Goal: Feedback & Contribution: Leave review/rating

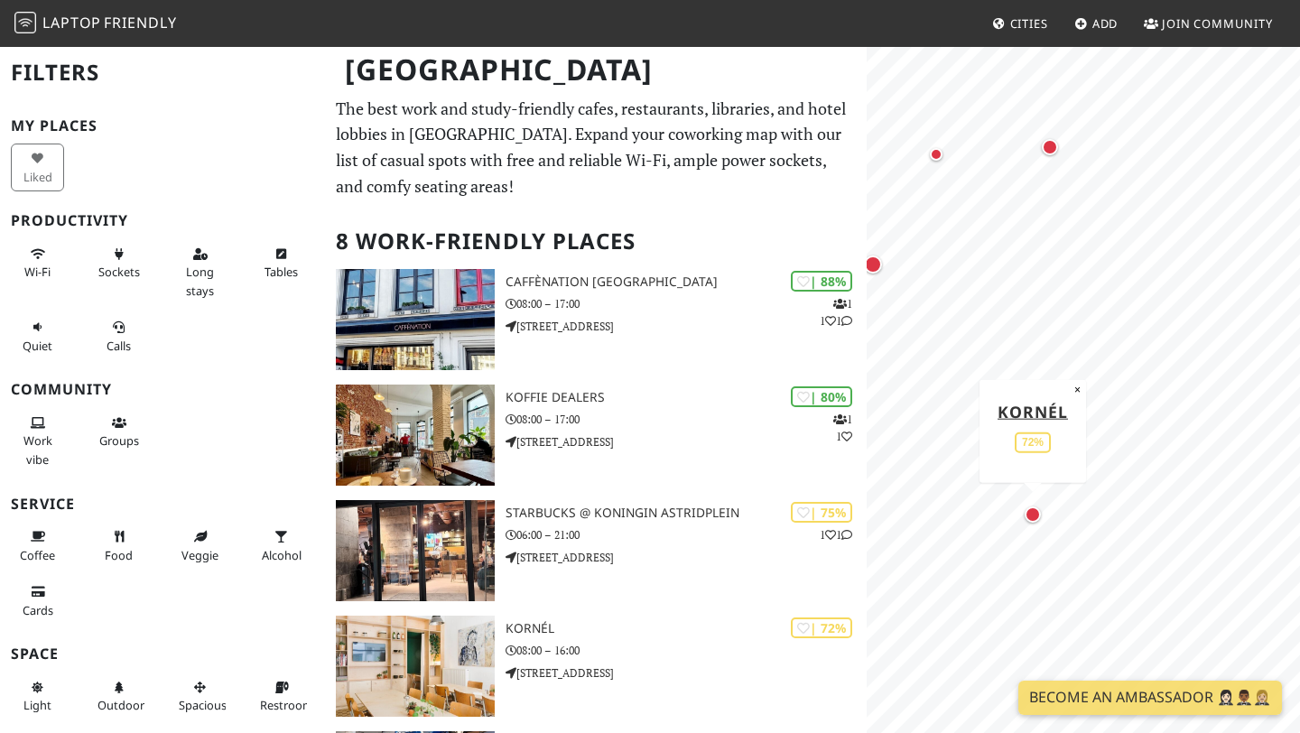
click at [1039, 512] on div "Map marker" at bounding box center [1032, 514] width 16 height 16
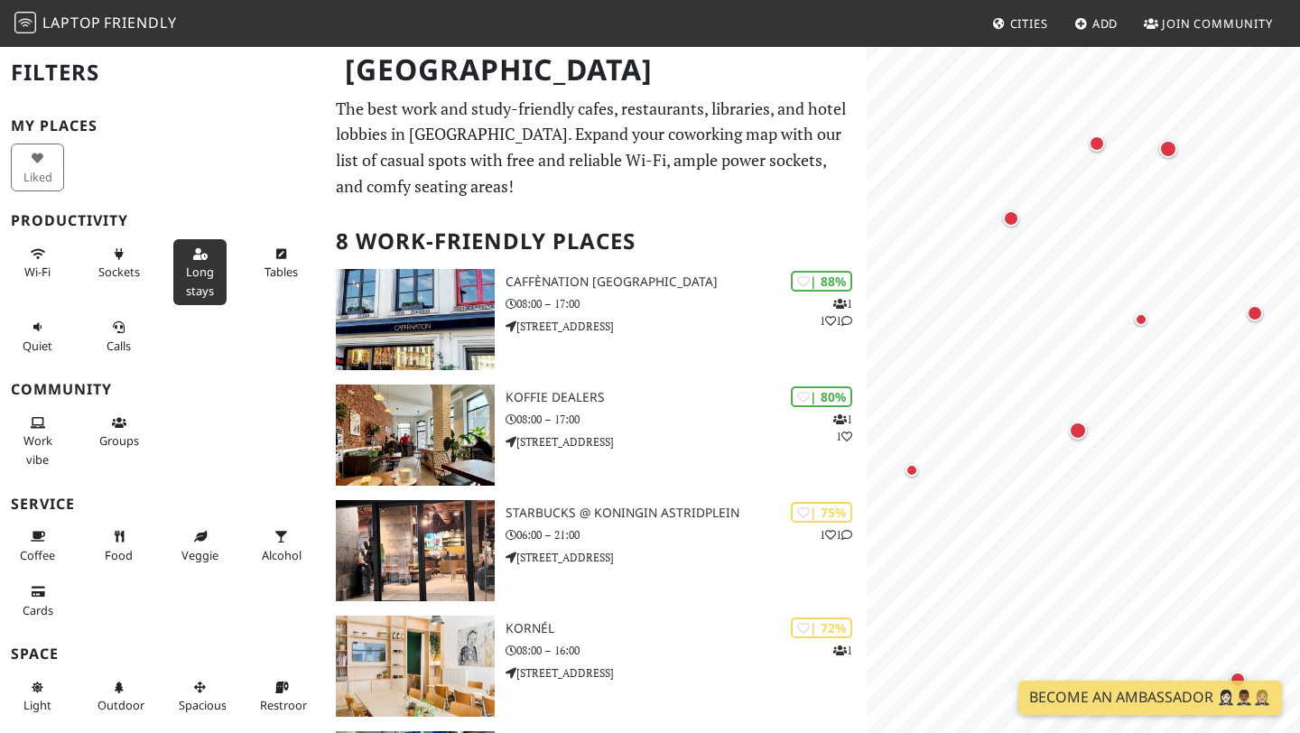
click at [208, 286] on span "Long stays" at bounding box center [200, 281] width 28 height 34
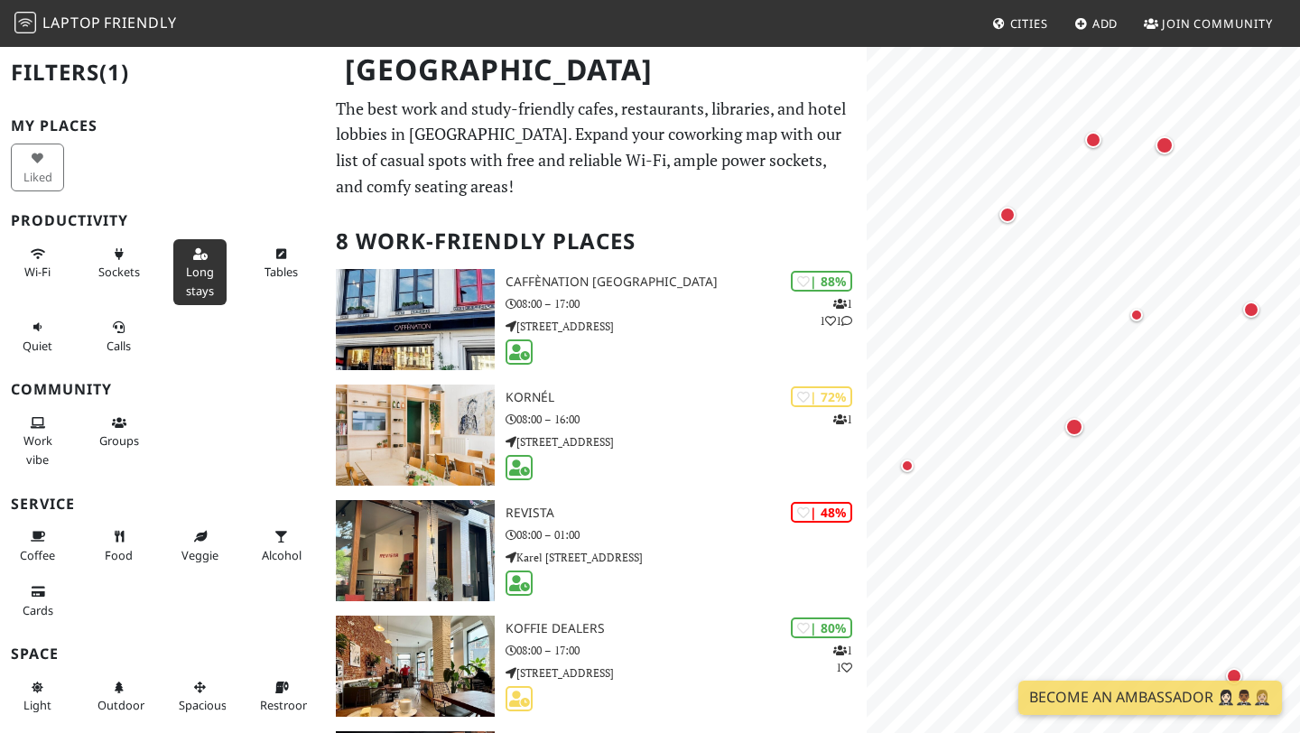
click at [213, 302] on button "Long stays" at bounding box center [199, 272] width 53 height 66
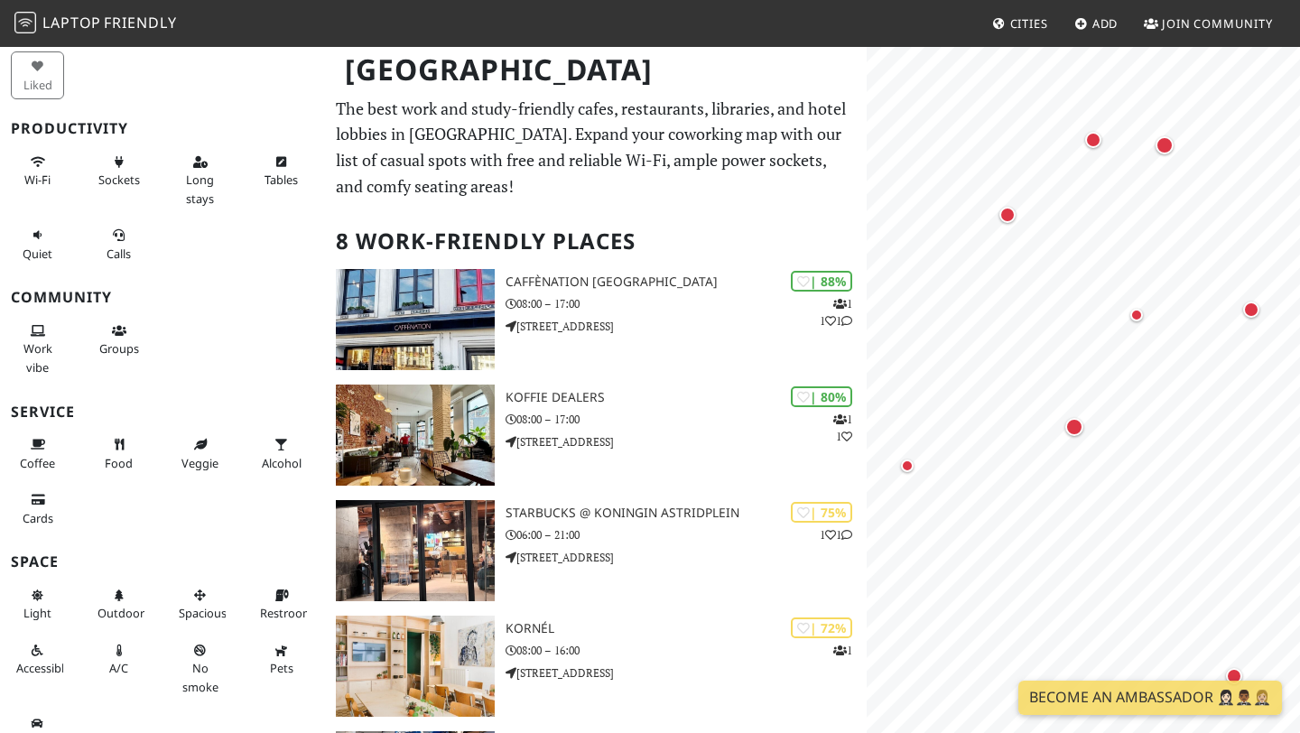
scroll to position [95, 0]
click at [123, 236] on icon at bounding box center [119, 233] width 14 height 12
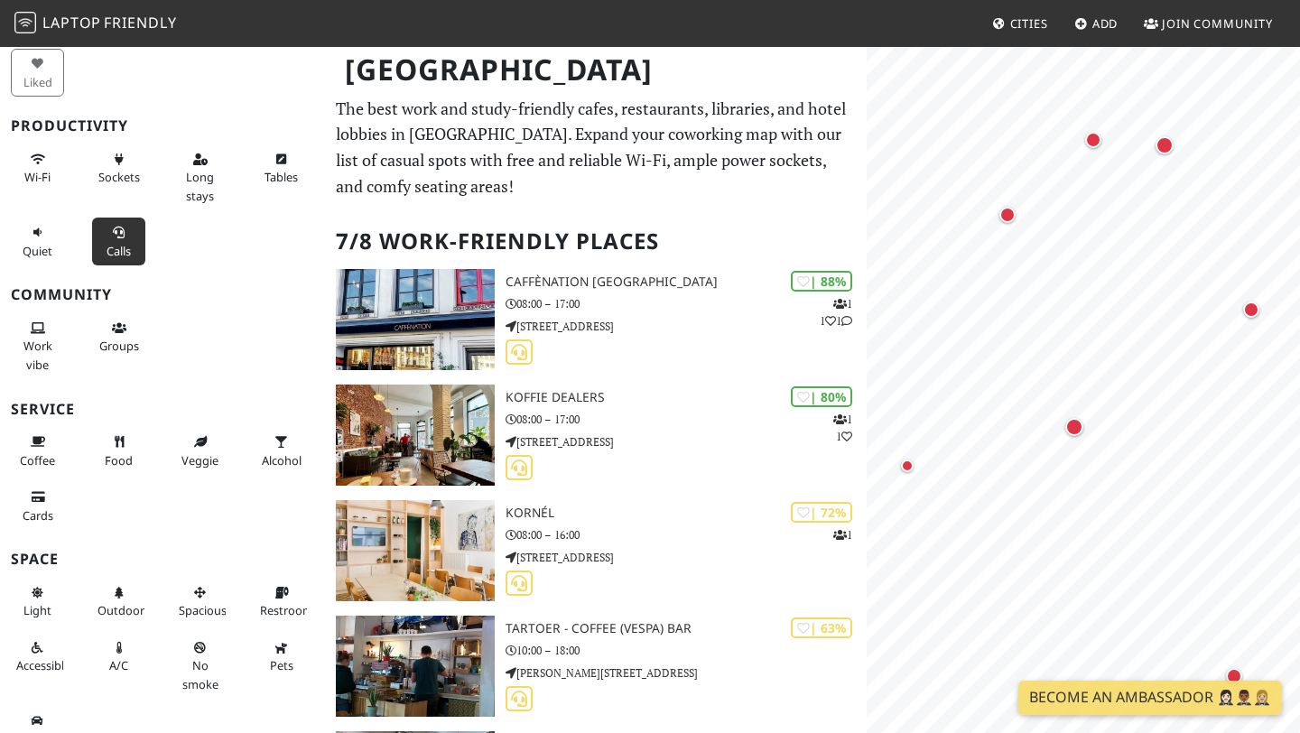
click at [119, 241] on button "Calls" at bounding box center [118, 242] width 53 height 48
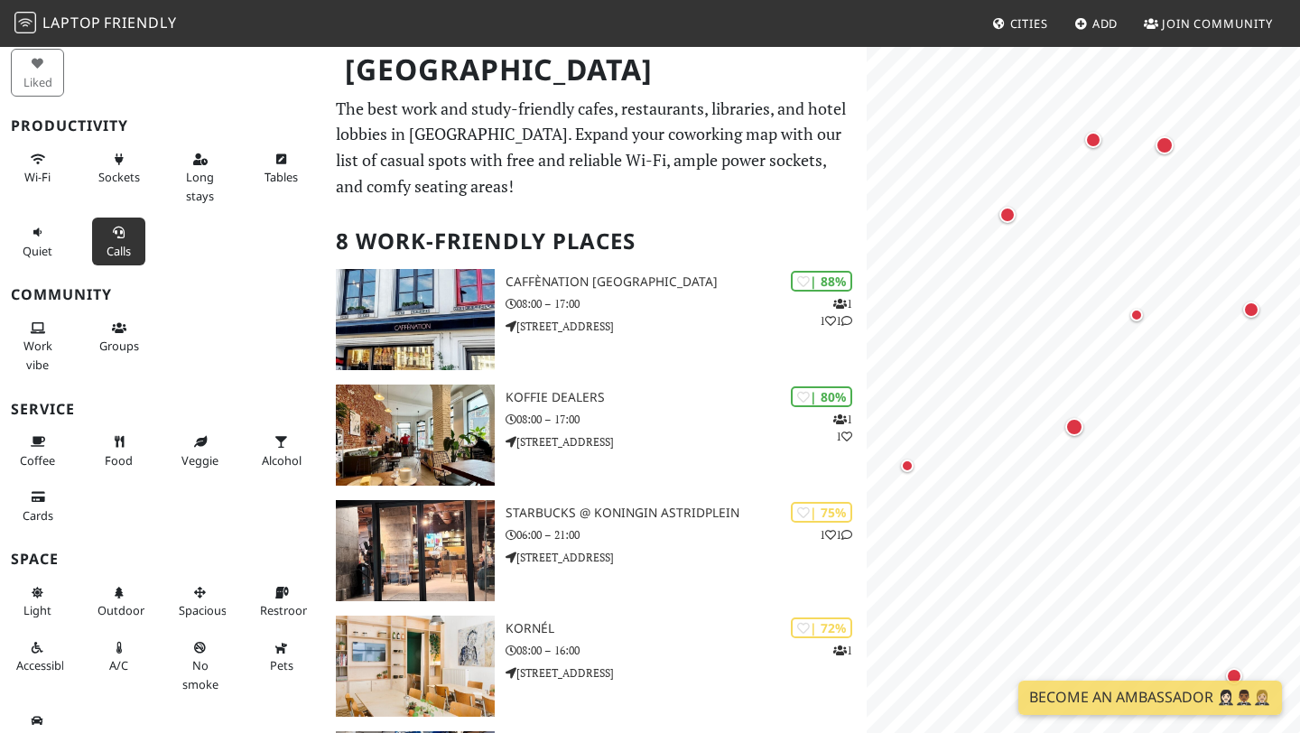
click at [123, 241] on button "Calls" at bounding box center [118, 242] width 53 height 48
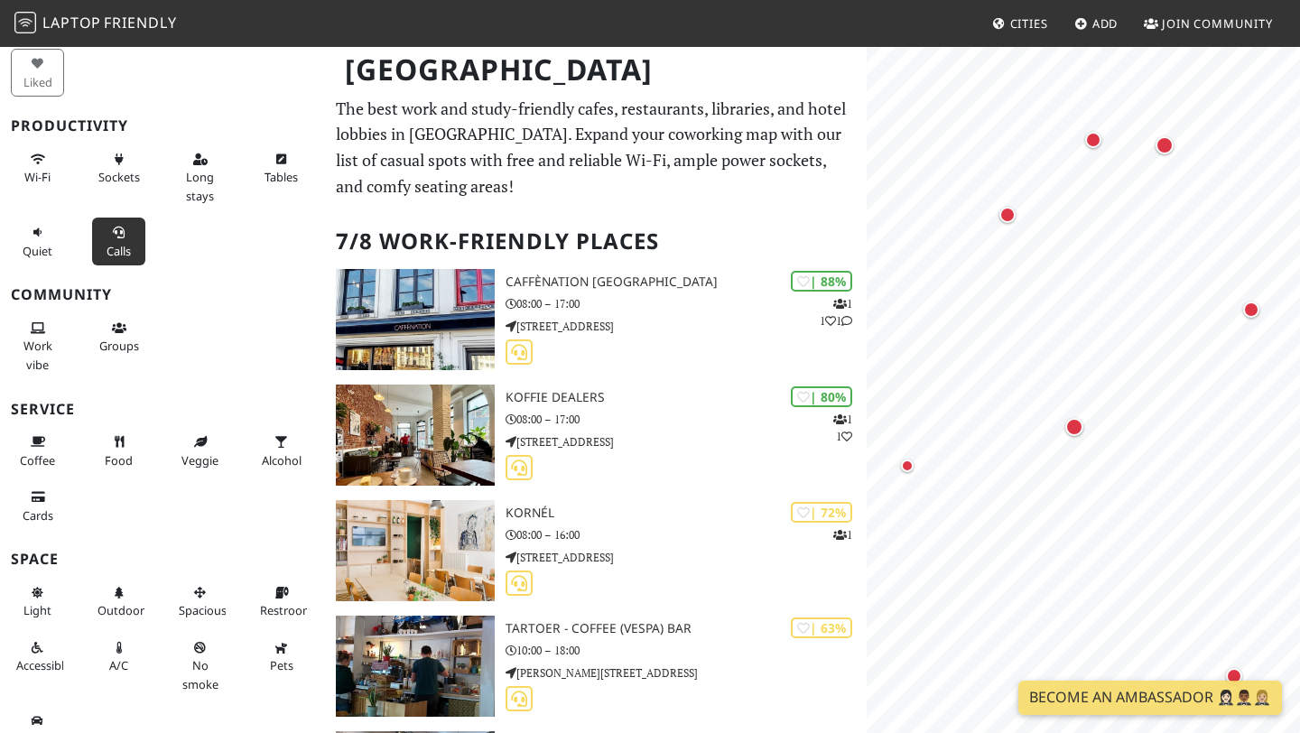
click at [123, 241] on button "Calls" at bounding box center [118, 242] width 53 height 48
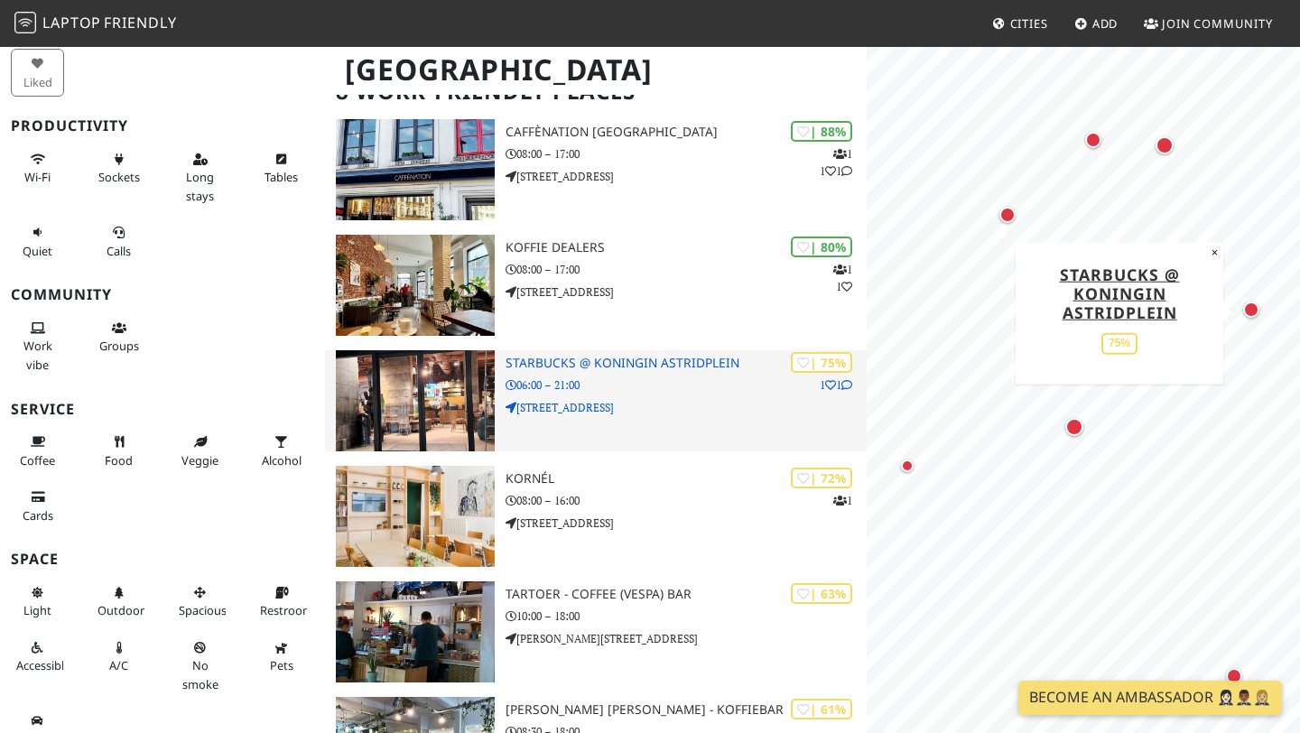
scroll to position [237, 0]
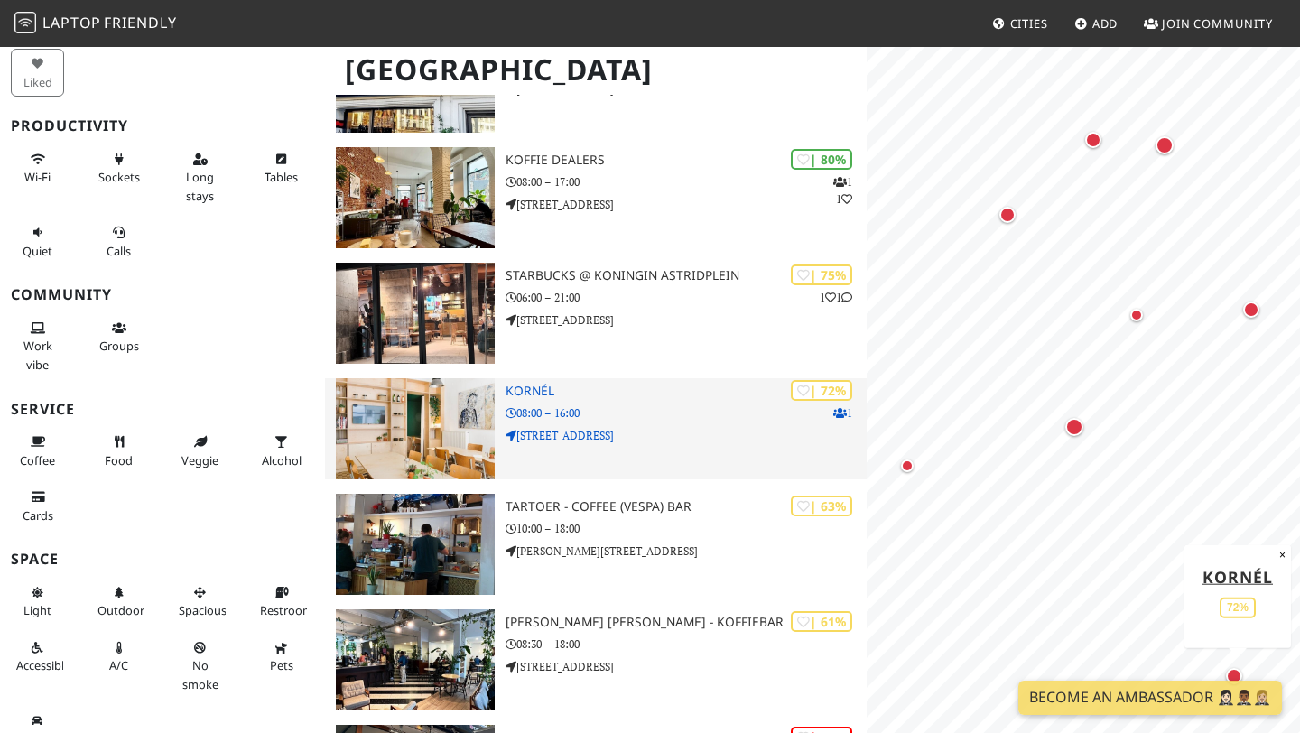
click at [735, 425] on div "| 72% 1 Kornél 08:00 – 16:00 Sint-Lambertusstraat 1" at bounding box center [685, 428] width 361 height 101
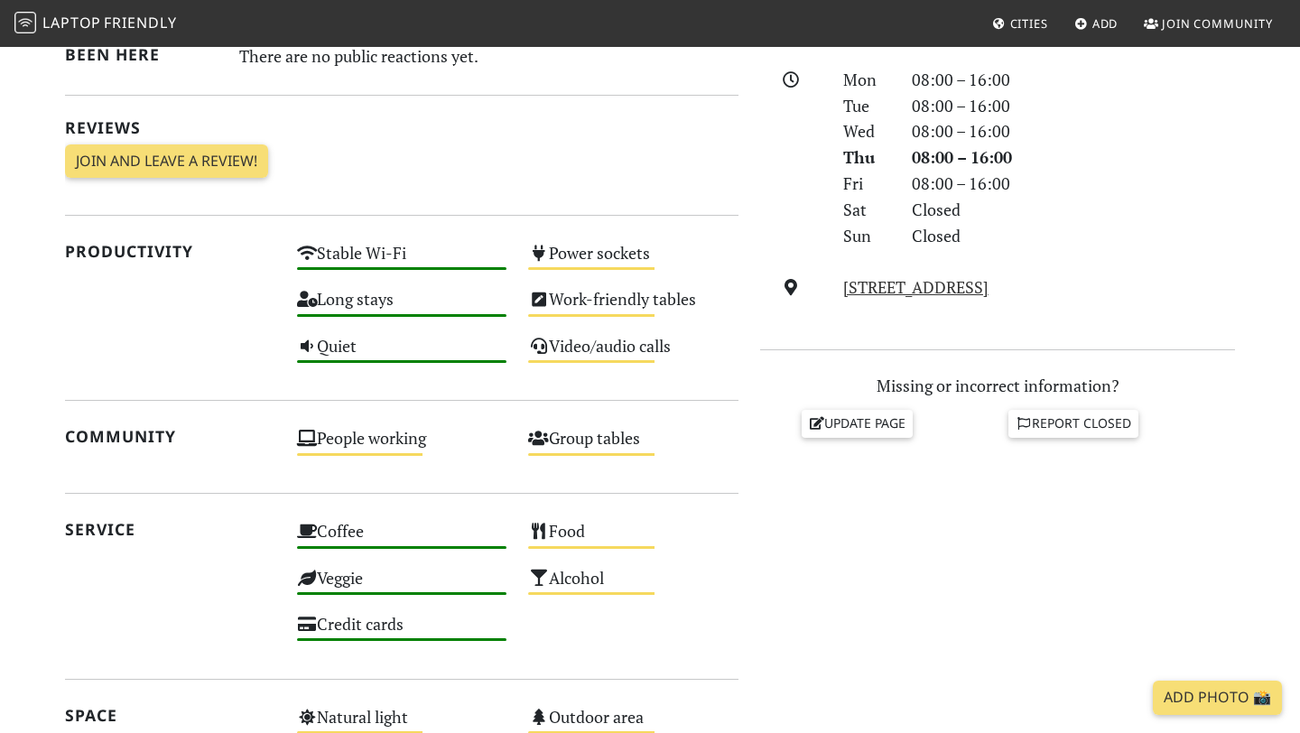
scroll to position [503, 0]
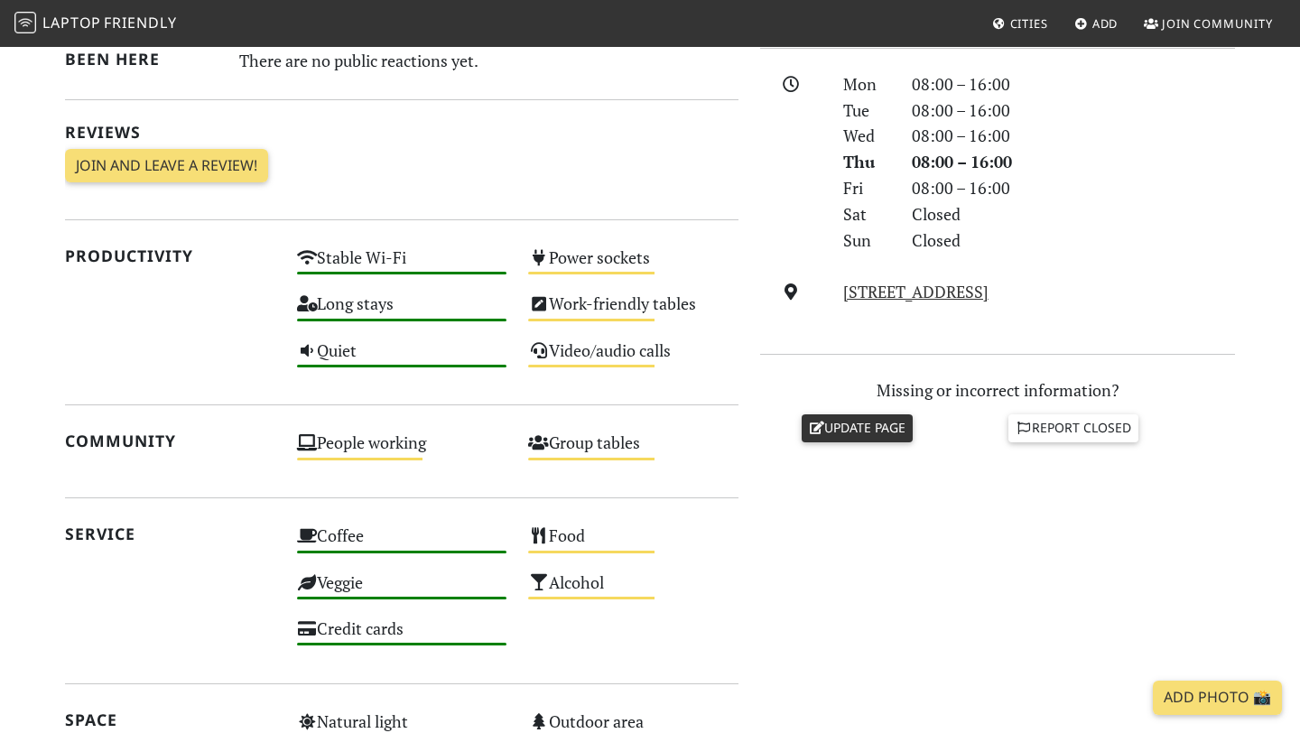
click at [886, 414] on link "Update page" at bounding box center [858, 427] width 112 height 27
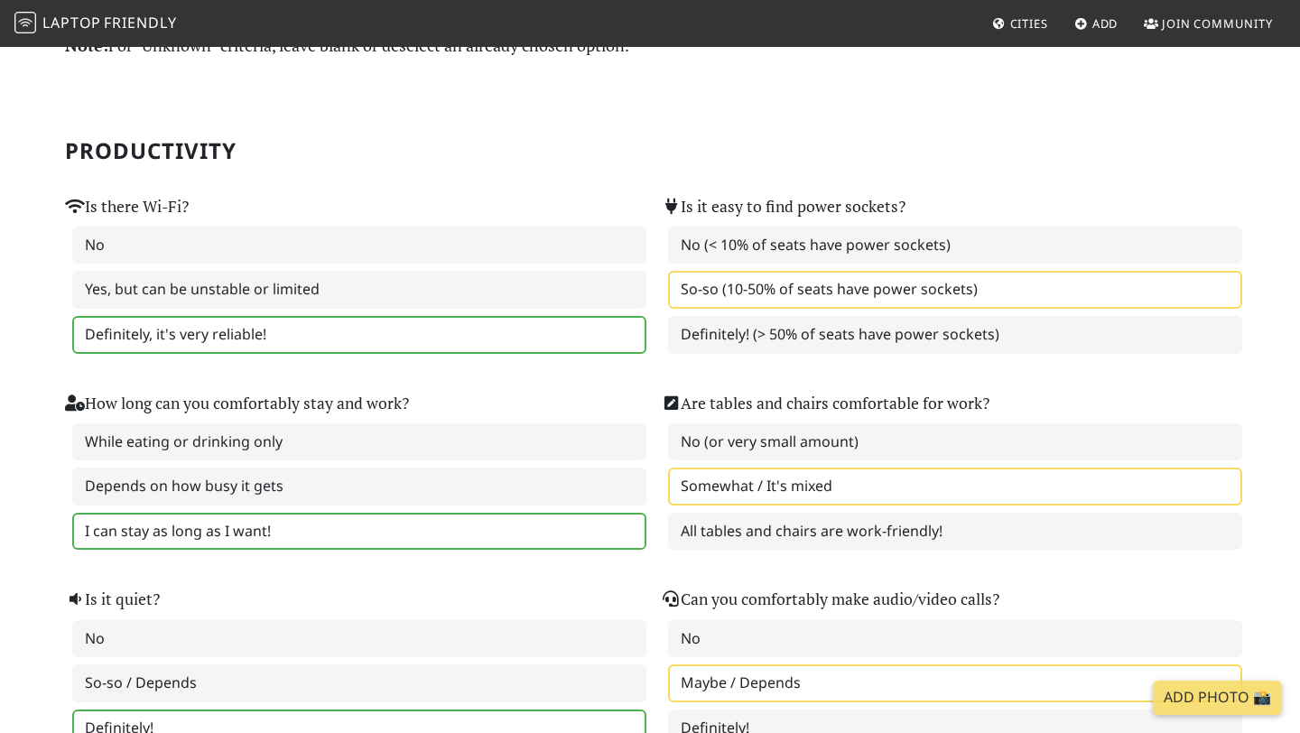
scroll to position [87, 0]
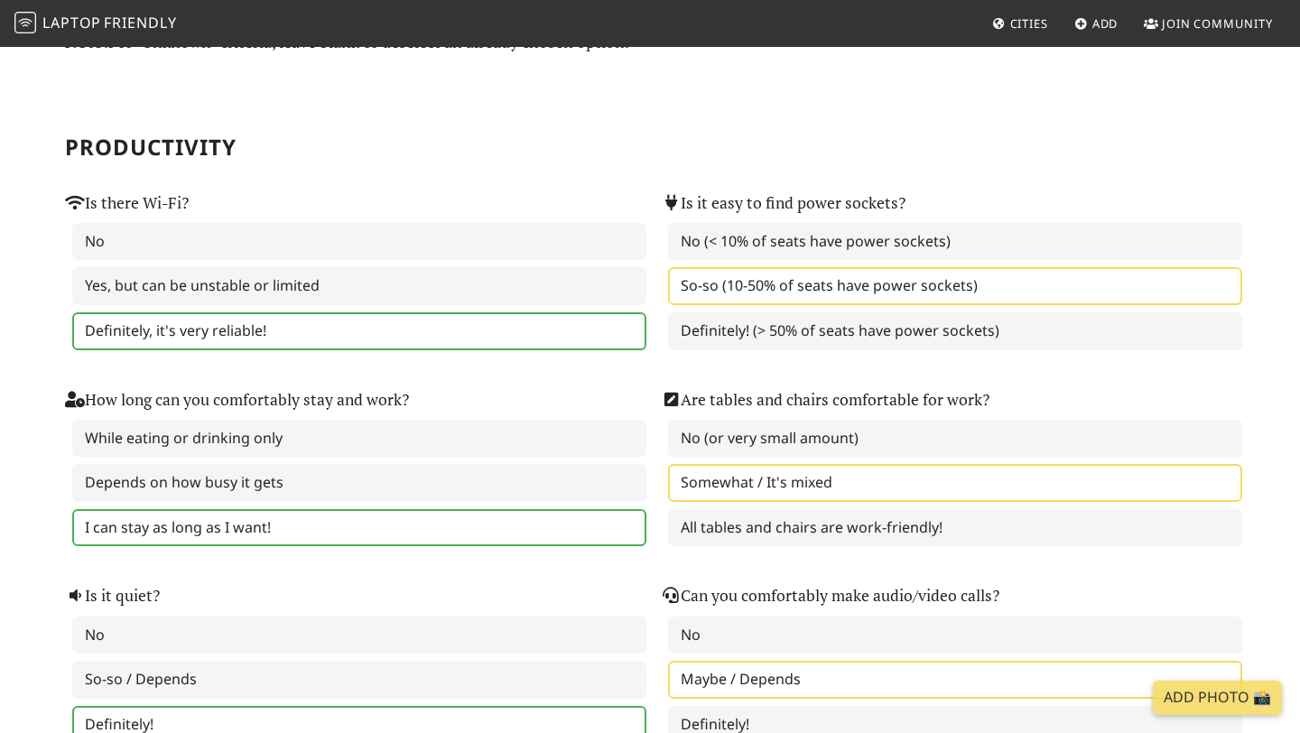
click at [805, 277] on label "So-so (10-50% of seats have power sockets)" at bounding box center [955, 286] width 574 height 38
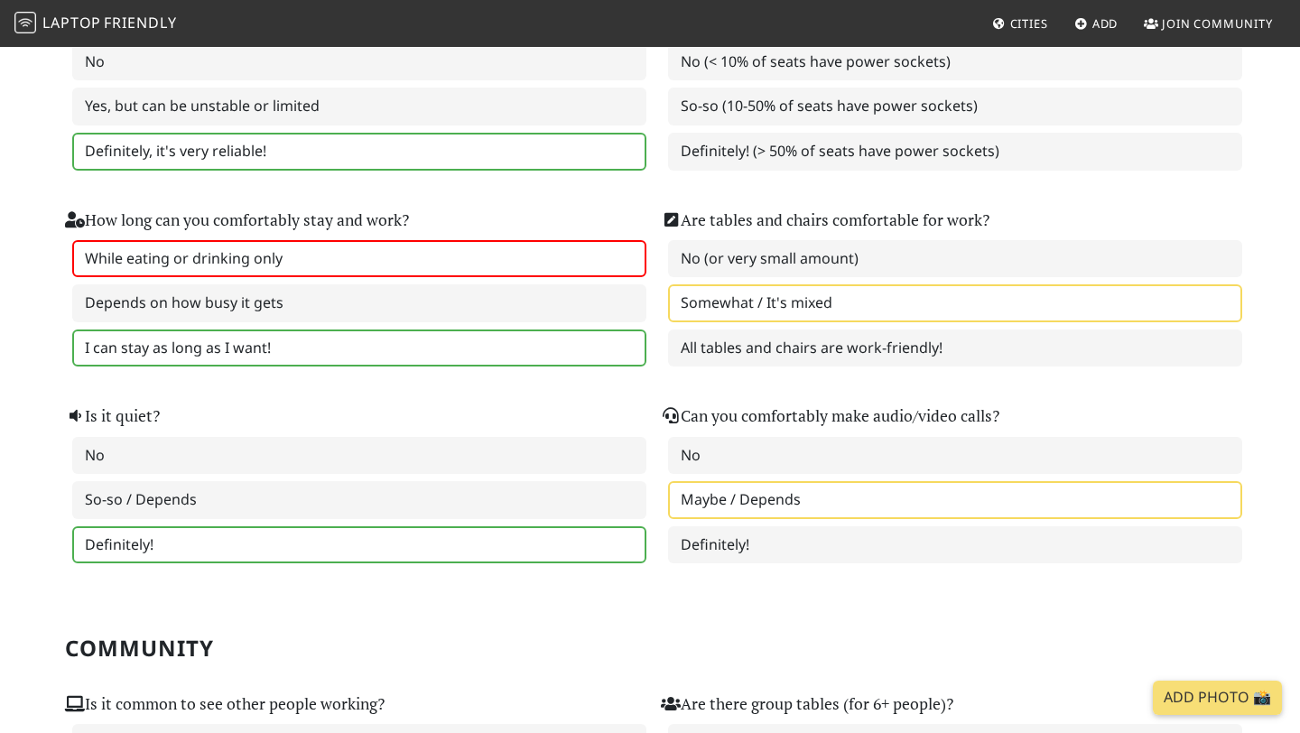
scroll to position [270, 0]
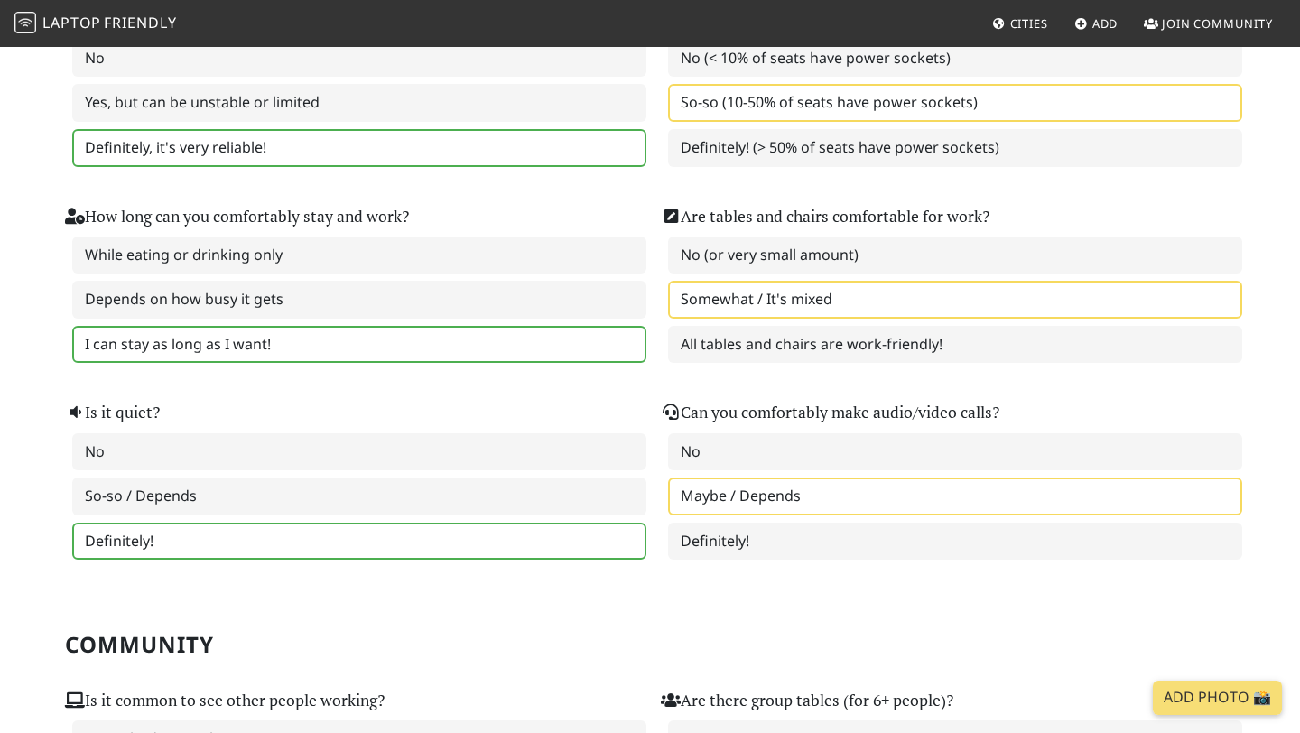
click at [775, 107] on label "So-so (10-50% of seats have power sockets)" at bounding box center [955, 103] width 574 height 38
click at [181, 550] on label "Definitely!" at bounding box center [359, 542] width 574 height 38
click at [489, 541] on label "Definitely!" at bounding box center [359, 542] width 574 height 38
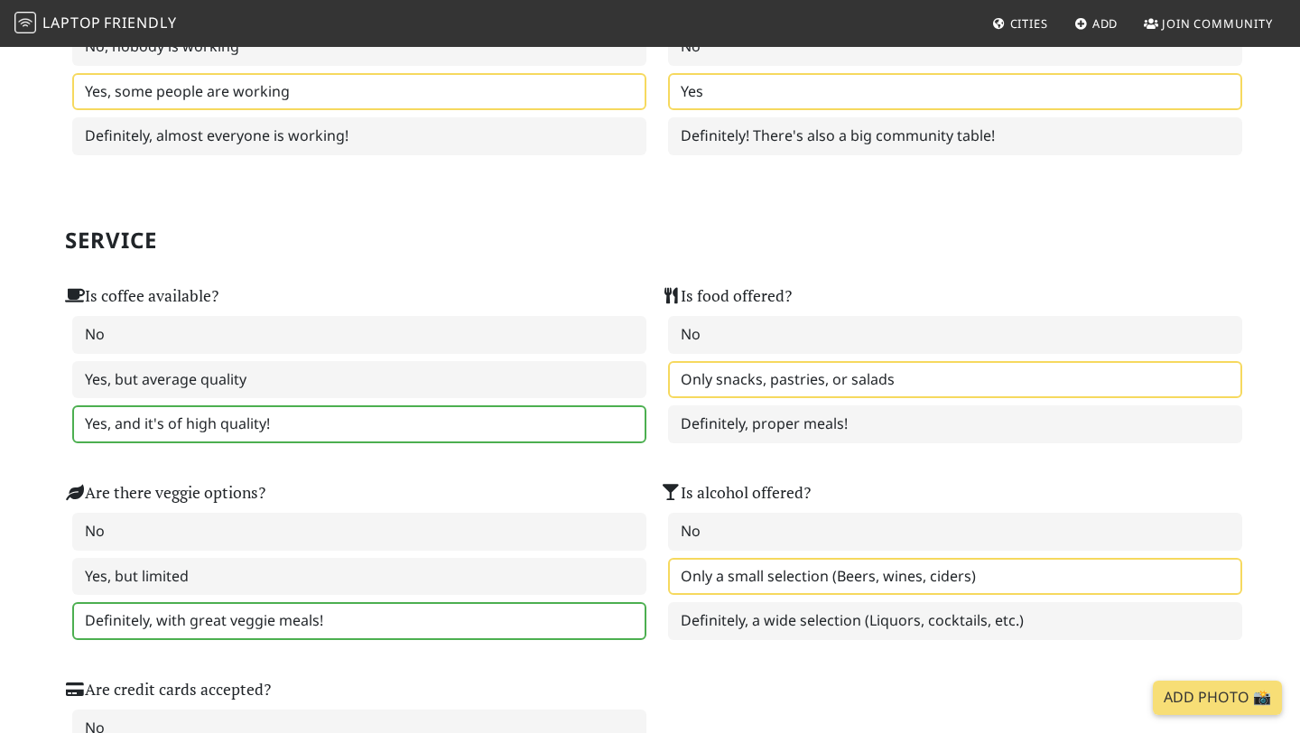
scroll to position [960, 0]
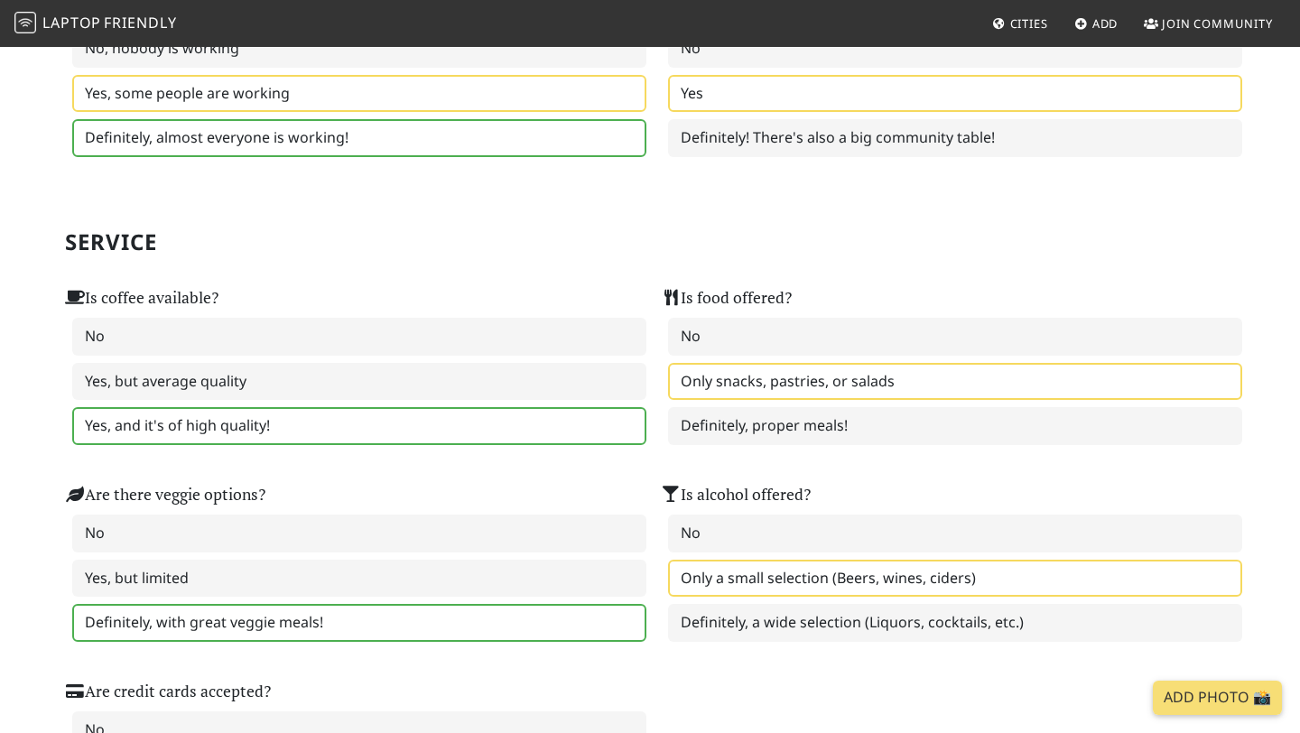
click at [353, 140] on label "Definitely, almost everyone is working!" at bounding box center [359, 138] width 574 height 38
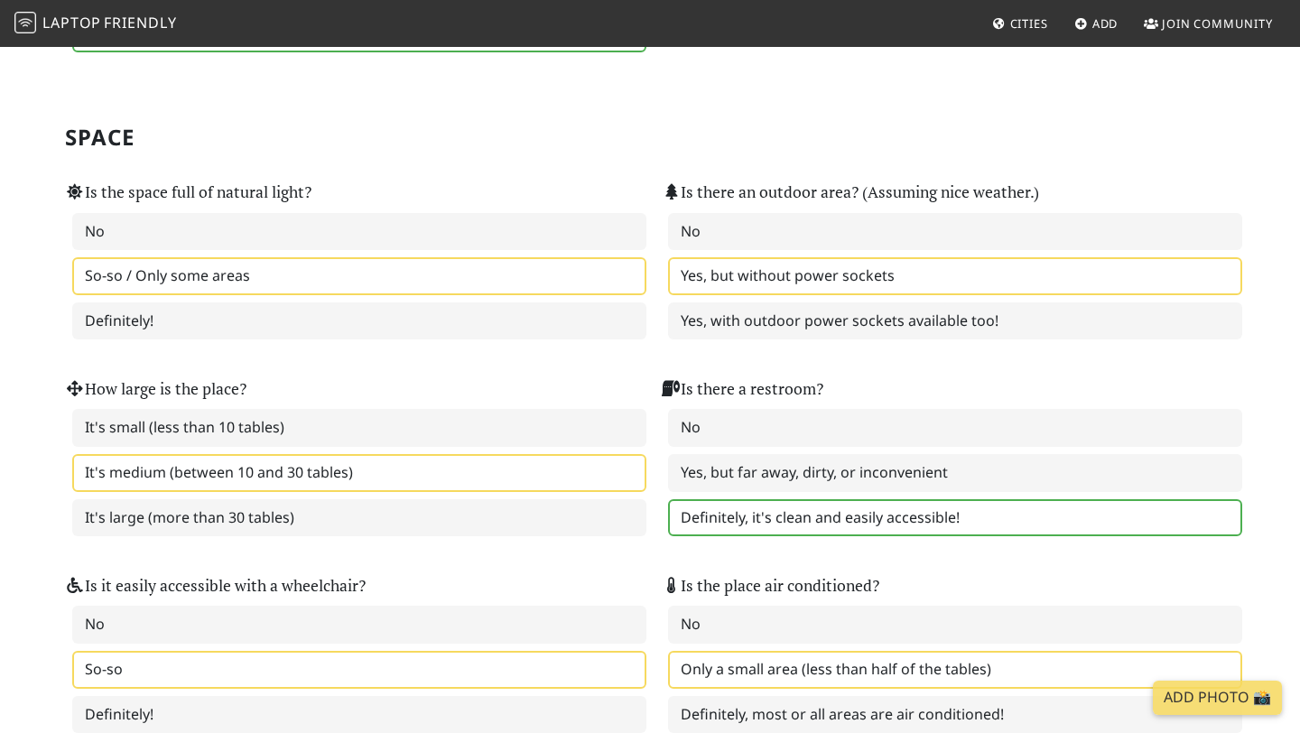
scroll to position [1747, 0]
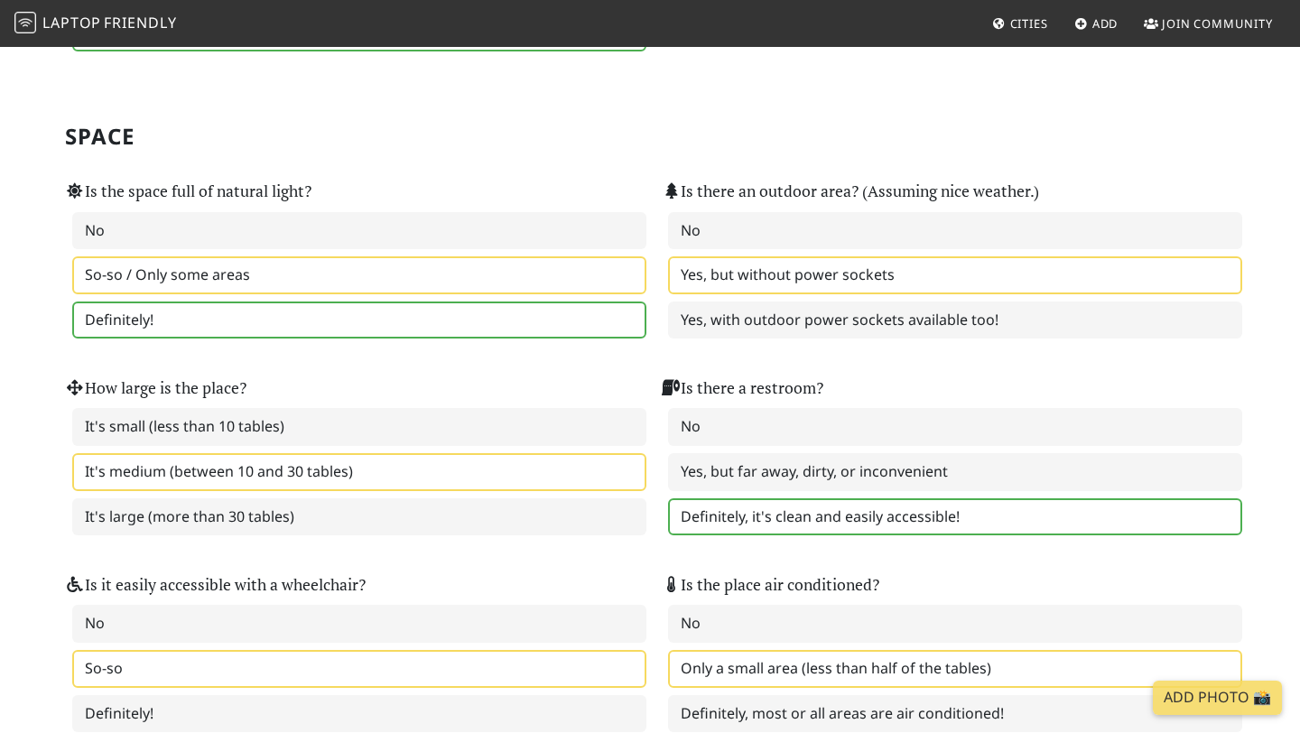
click at [232, 320] on label "Definitely!" at bounding box center [359, 320] width 574 height 38
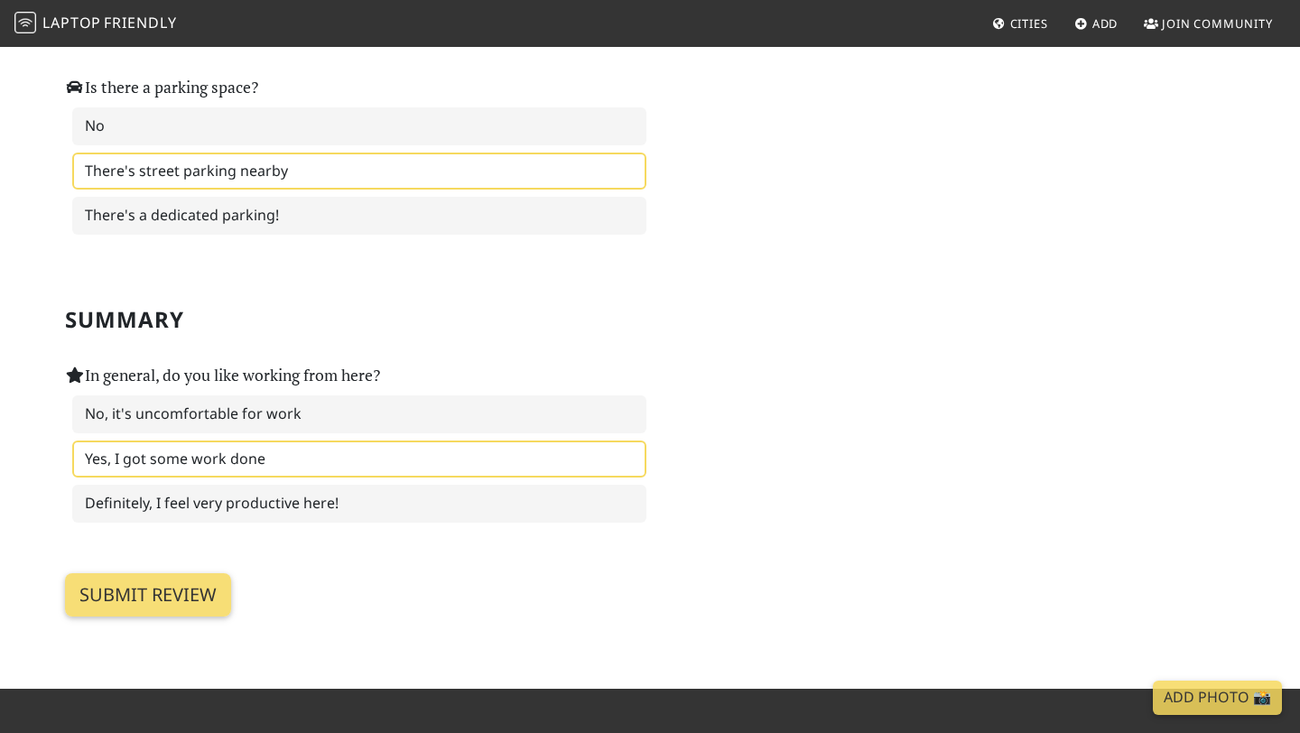
scroll to position [2691, 0]
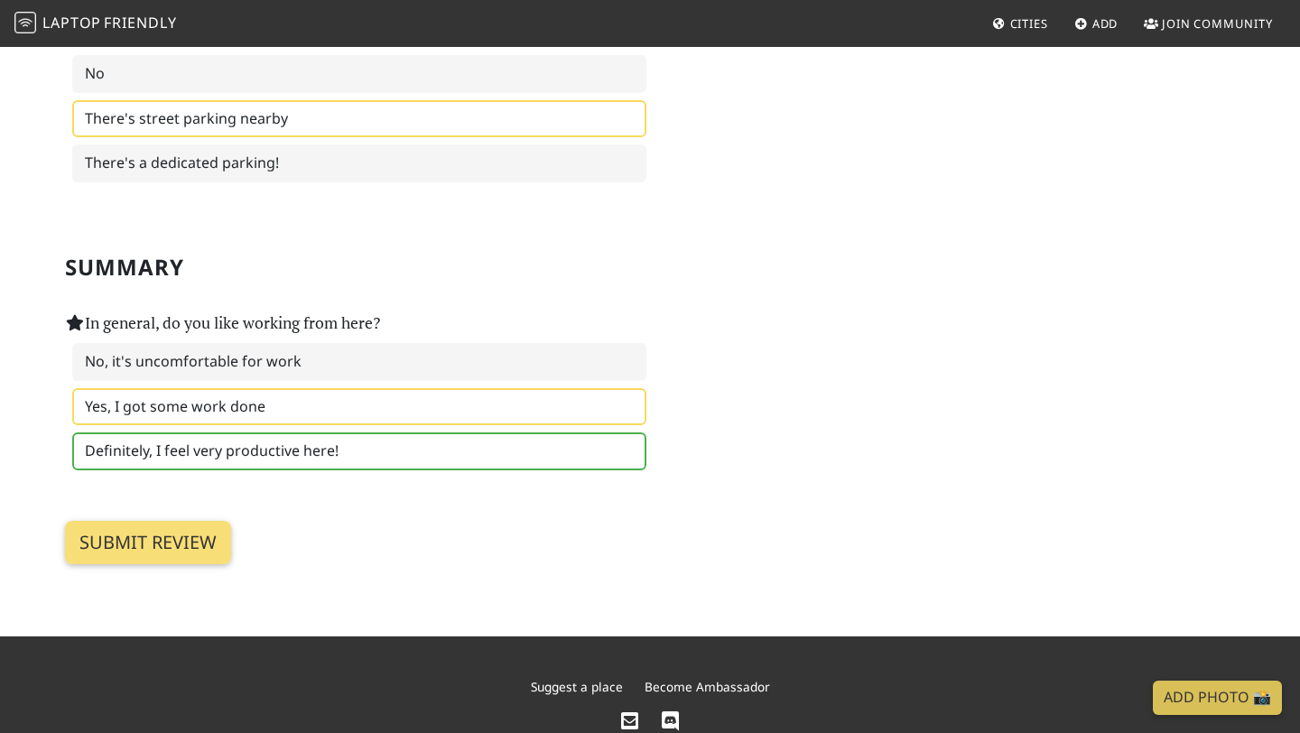
click at [208, 459] on label "Definitely, I feel very productive here!" at bounding box center [359, 451] width 574 height 38
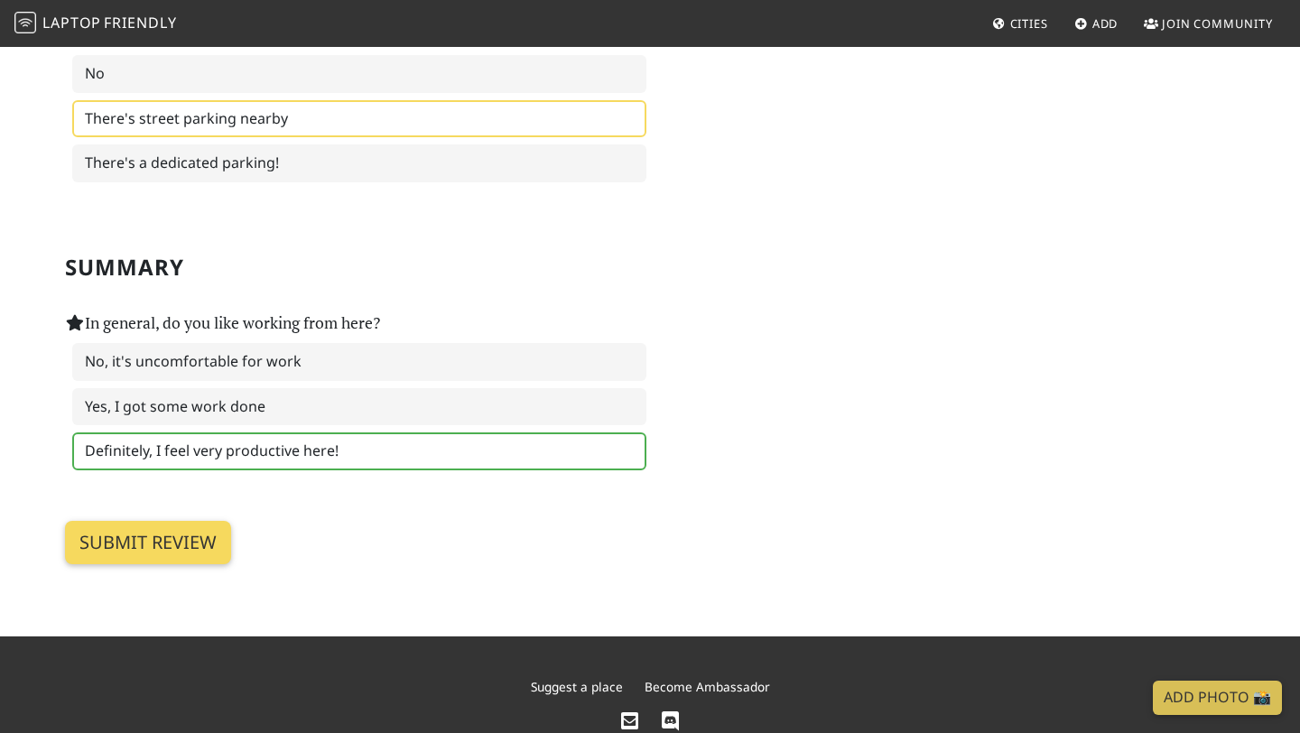
click at [181, 541] on input "Submit review" at bounding box center [148, 542] width 166 height 43
